Goal: Check status: Check status

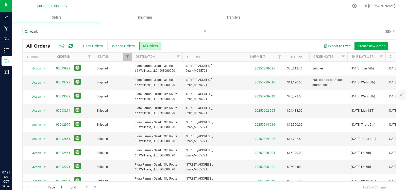
drag, startPoint x: 0, startPoint y: 0, endPoint x: 201, endPoint y: 31, distance: 203.8
click at [203, 31] on icon at bounding box center [205, 31] width 4 height 6
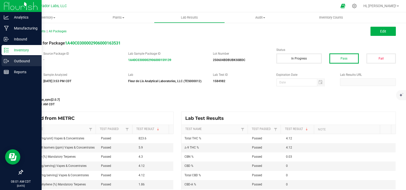
click at [8, 64] on div "Outbound" at bounding box center [22, 61] width 40 height 10
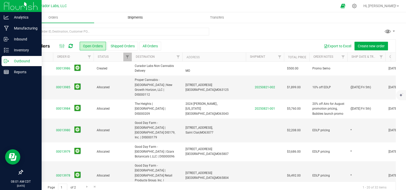
click at [132, 18] on span "Shipments" at bounding box center [135, 17] width 29 height 5
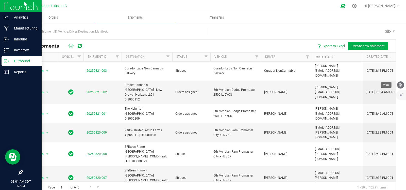
click at [402, 88] on button "mute" at bounding box center [401, 84] width 7 height 7
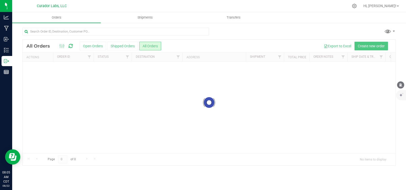
click at [400, 86] on icon "mute" at bounding box center [401, 85] width 5 height 5
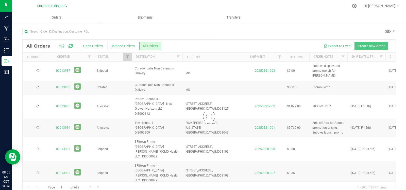
click at [310, 35] on div at bounding box center [209, 34] width 374 height 12
